Goal: Task Accomplishment & Management: Complete application form

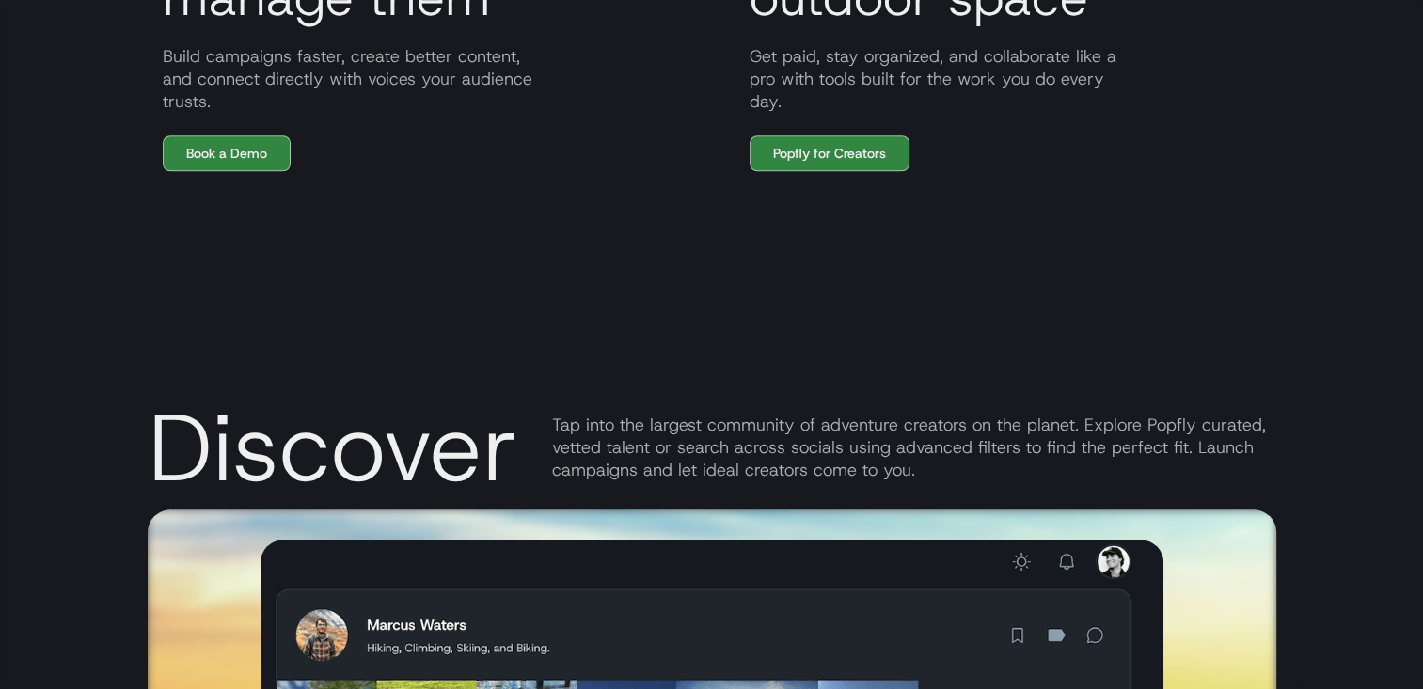
scroll to position [1693, 0]
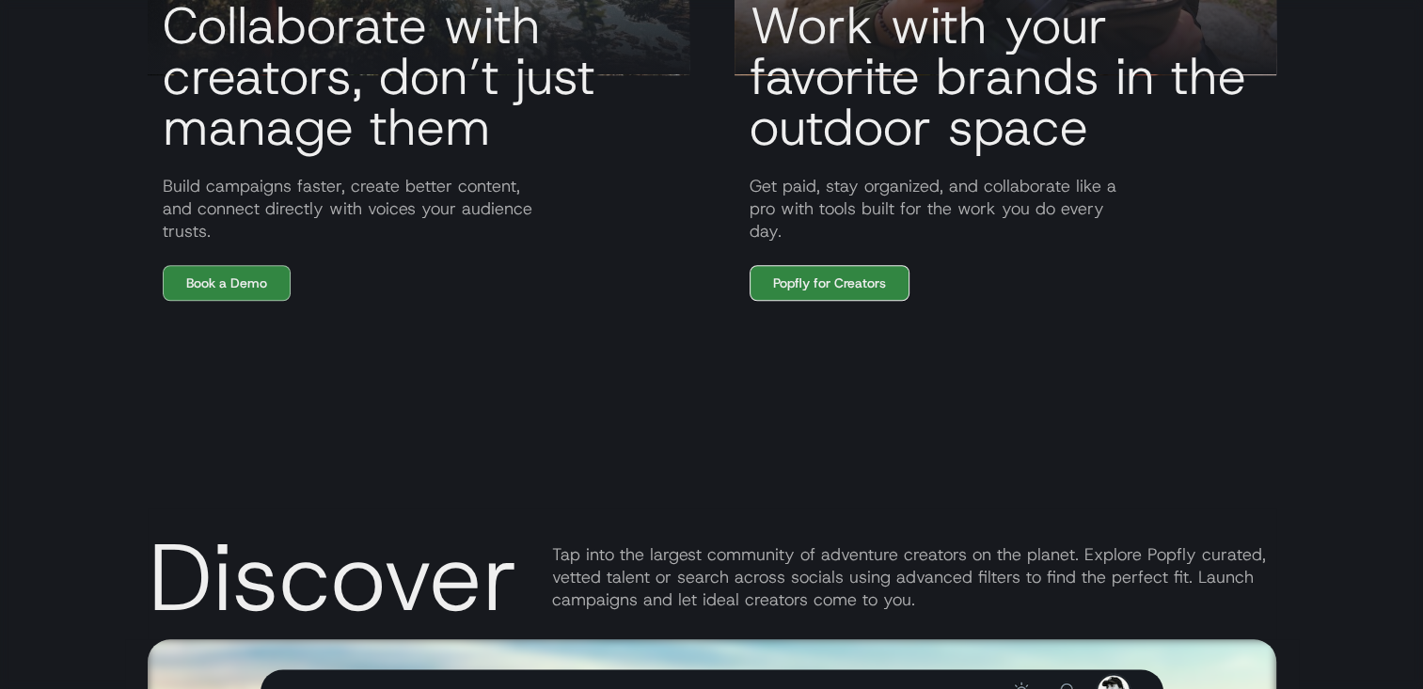
click at [777, 301] on link "Popfly for Creators" at bounding box center [830, 283] width 160 height 36
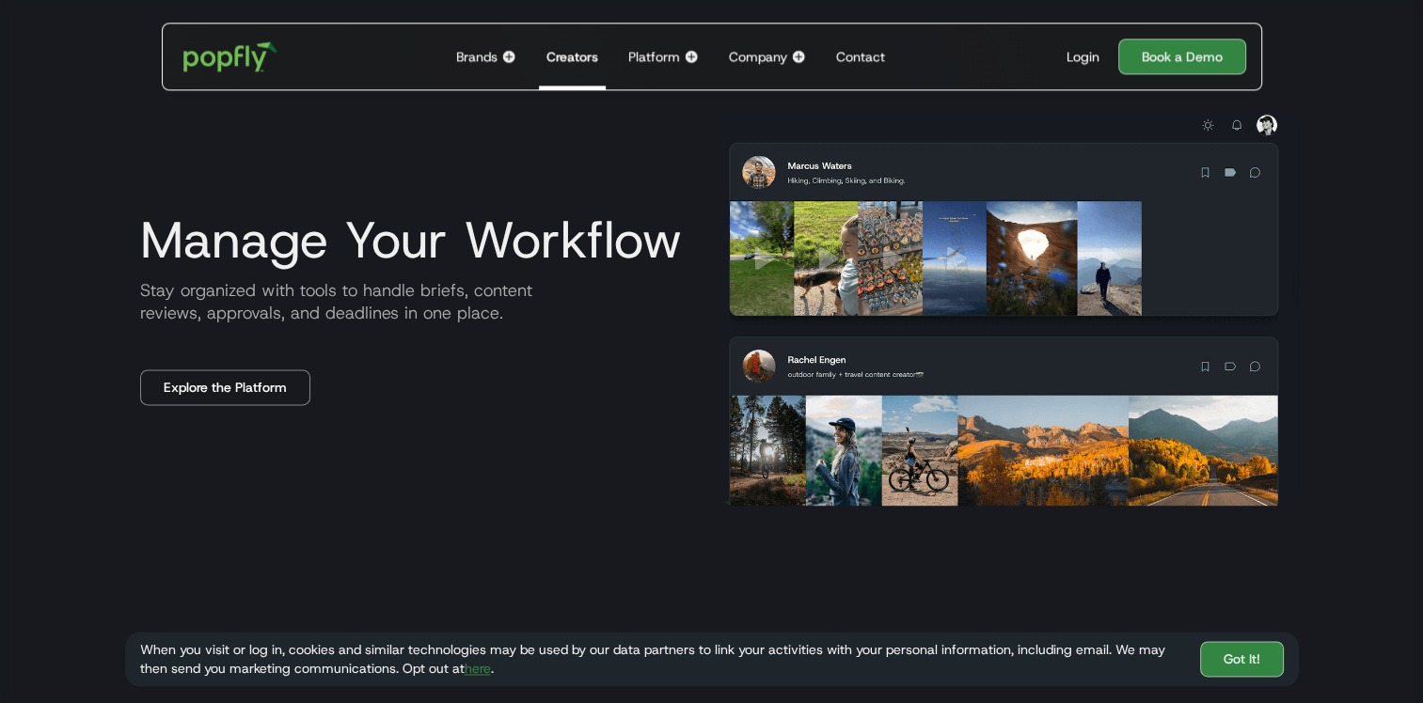
scroll to position [2539, 0]
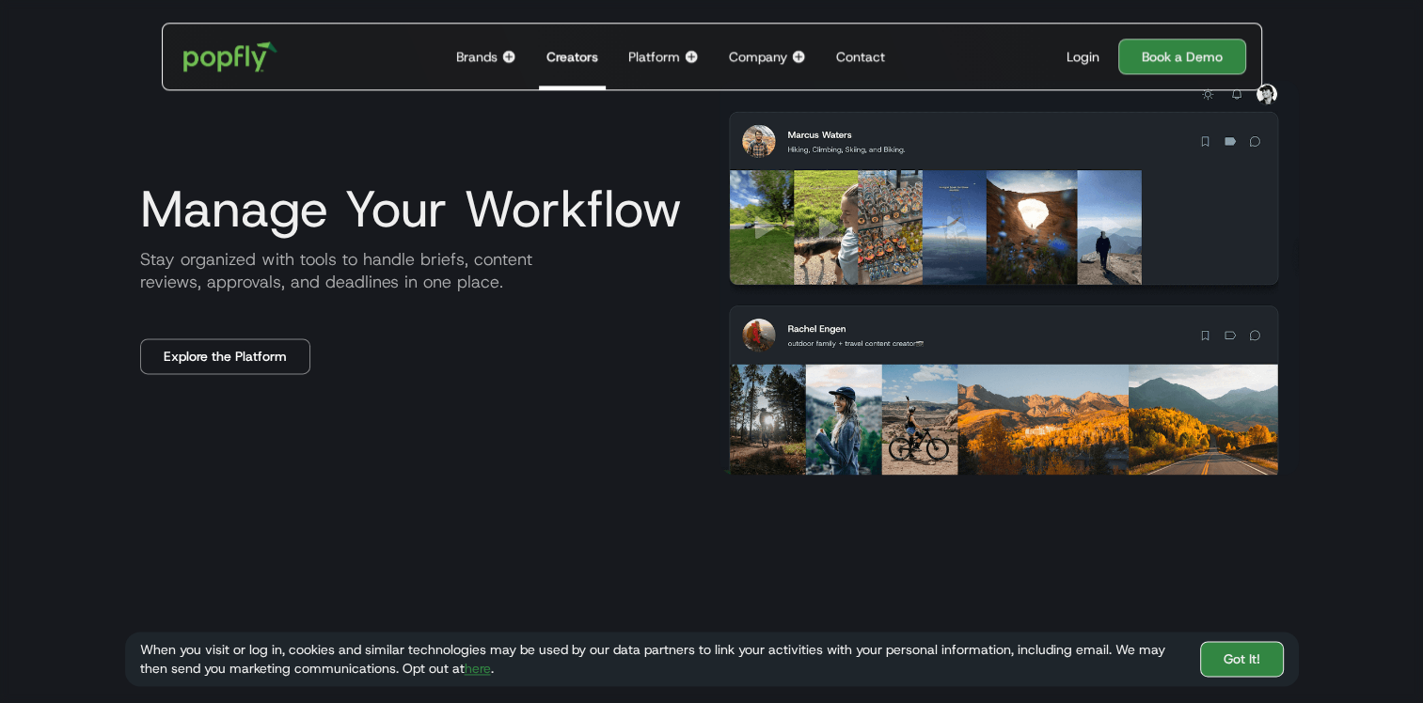
click at [1218, 660] on link "Got It!" at bounding box center [1242, 660] width 84 height 36
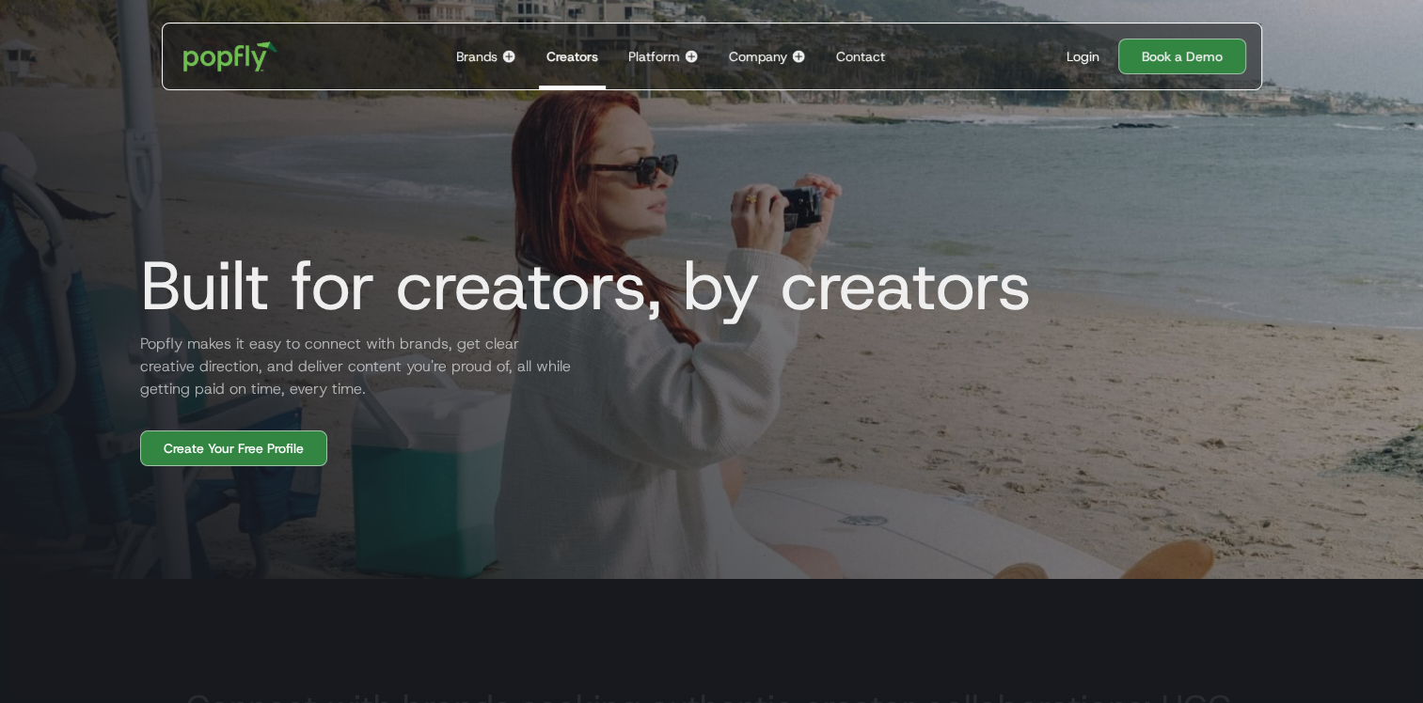
scroll to position [0, 0]
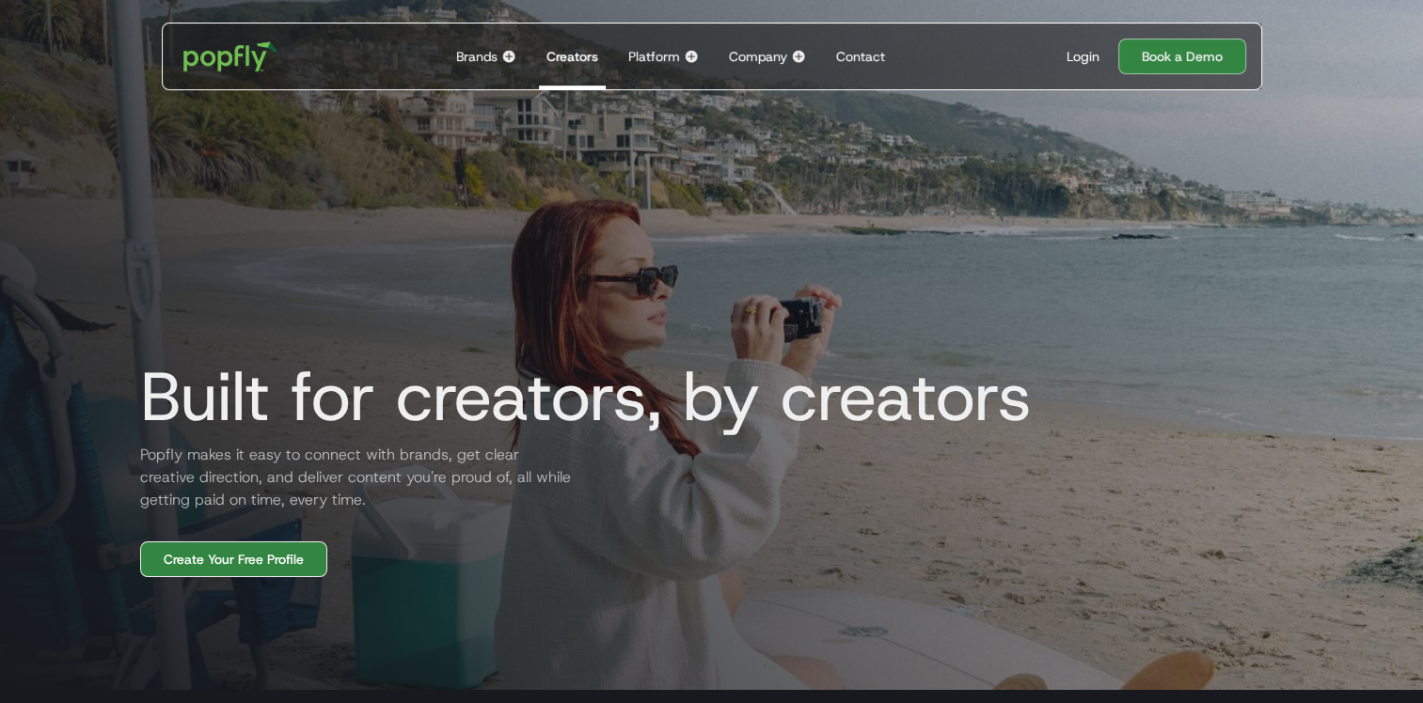
click at [271, 559] on link "Create Your Free Profile" at bounding box center [233, 560] width 187 height 36
